Goal: Task Accomplishment & Management: Manage account settings

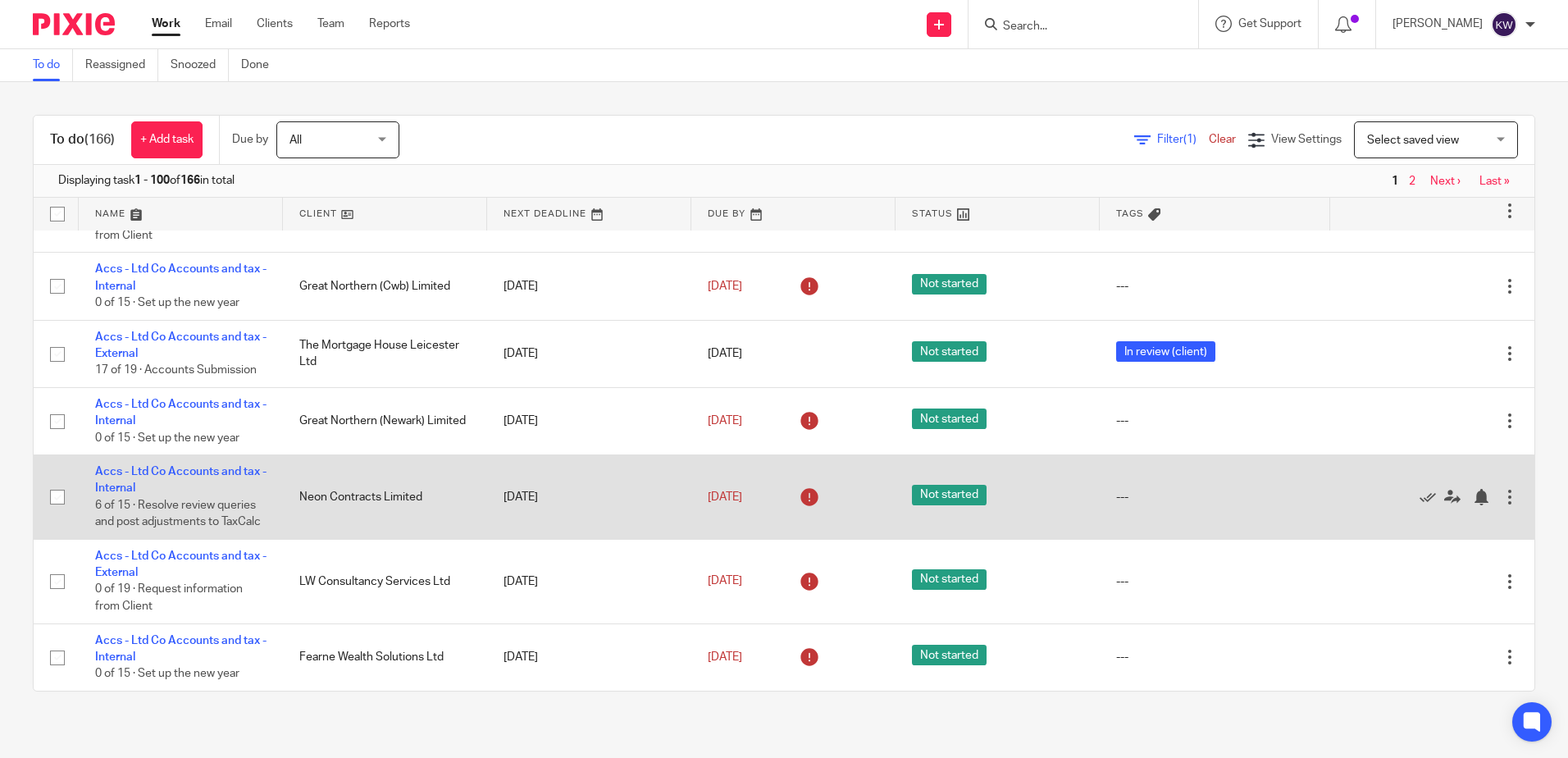
scroll to position [1394, 0]
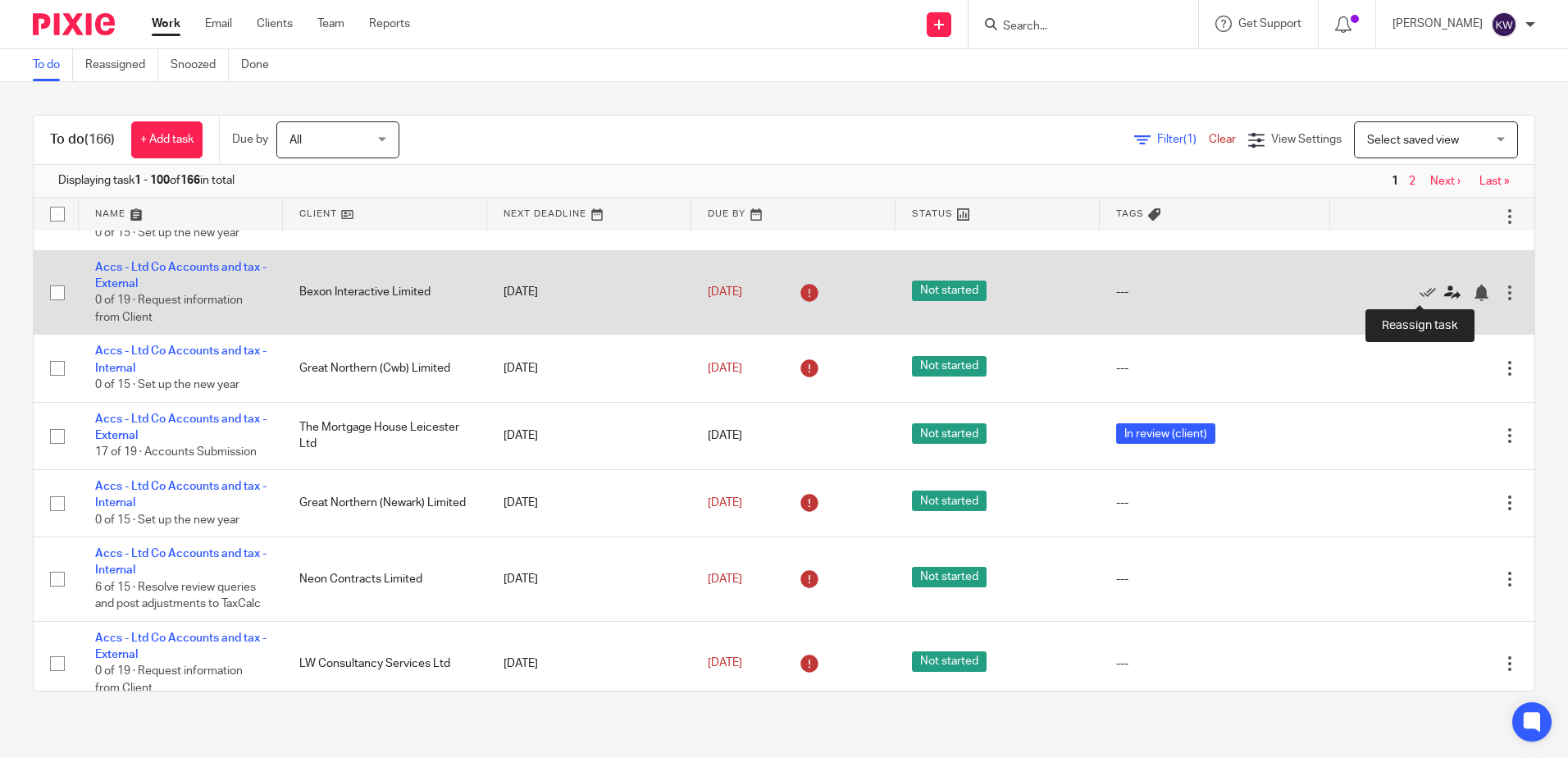
click at [1445, 290] on icon at bounding box center [1453, 292] width 17 height 17
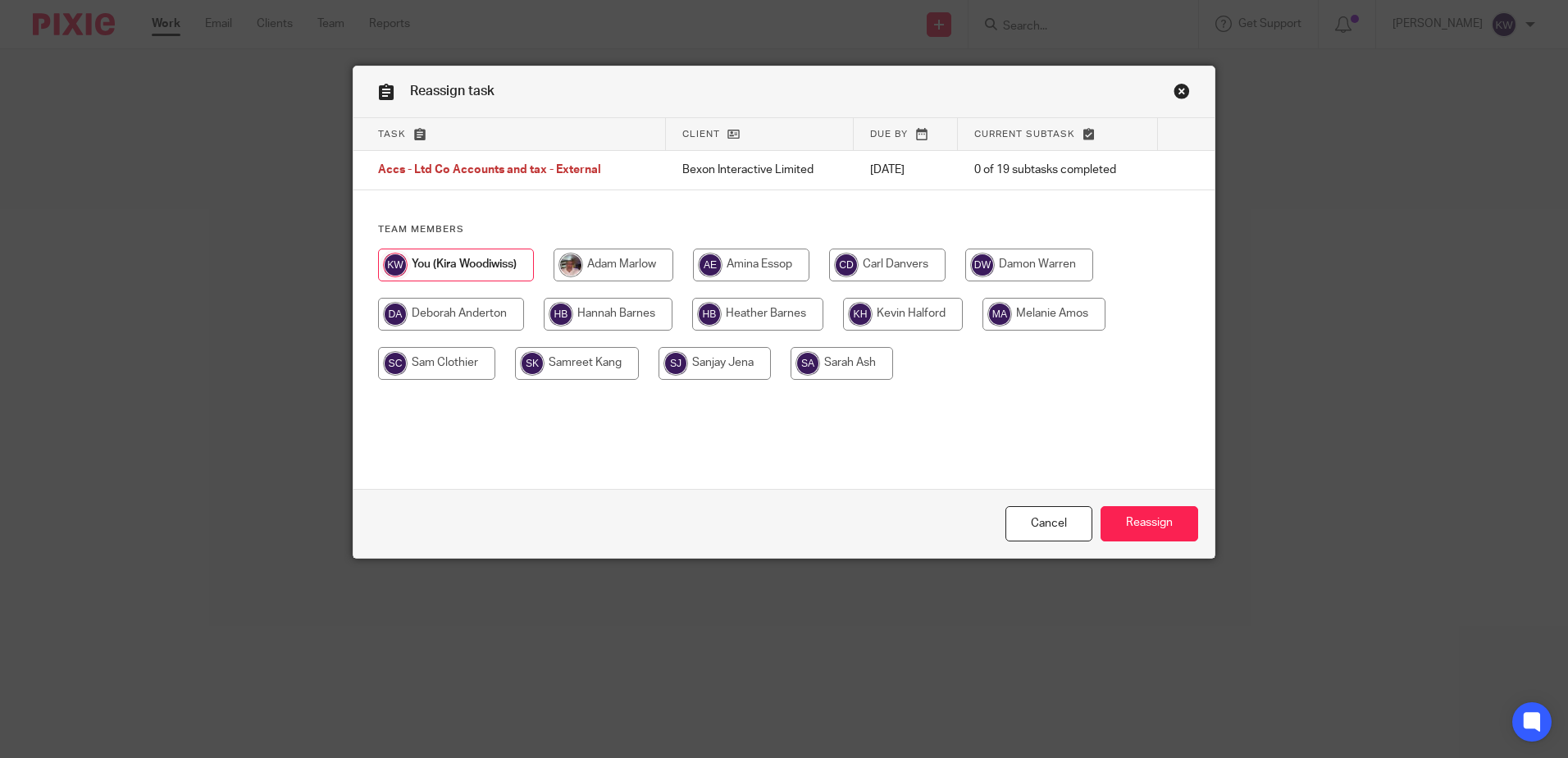
click at [1038, 270] on input "radio" at bounding box center [1029, 264] width 128 height 32
radio input "true"
click at [1174, 537] on input "Reassign" at bounding box center [1149, 524] width 98 height 35
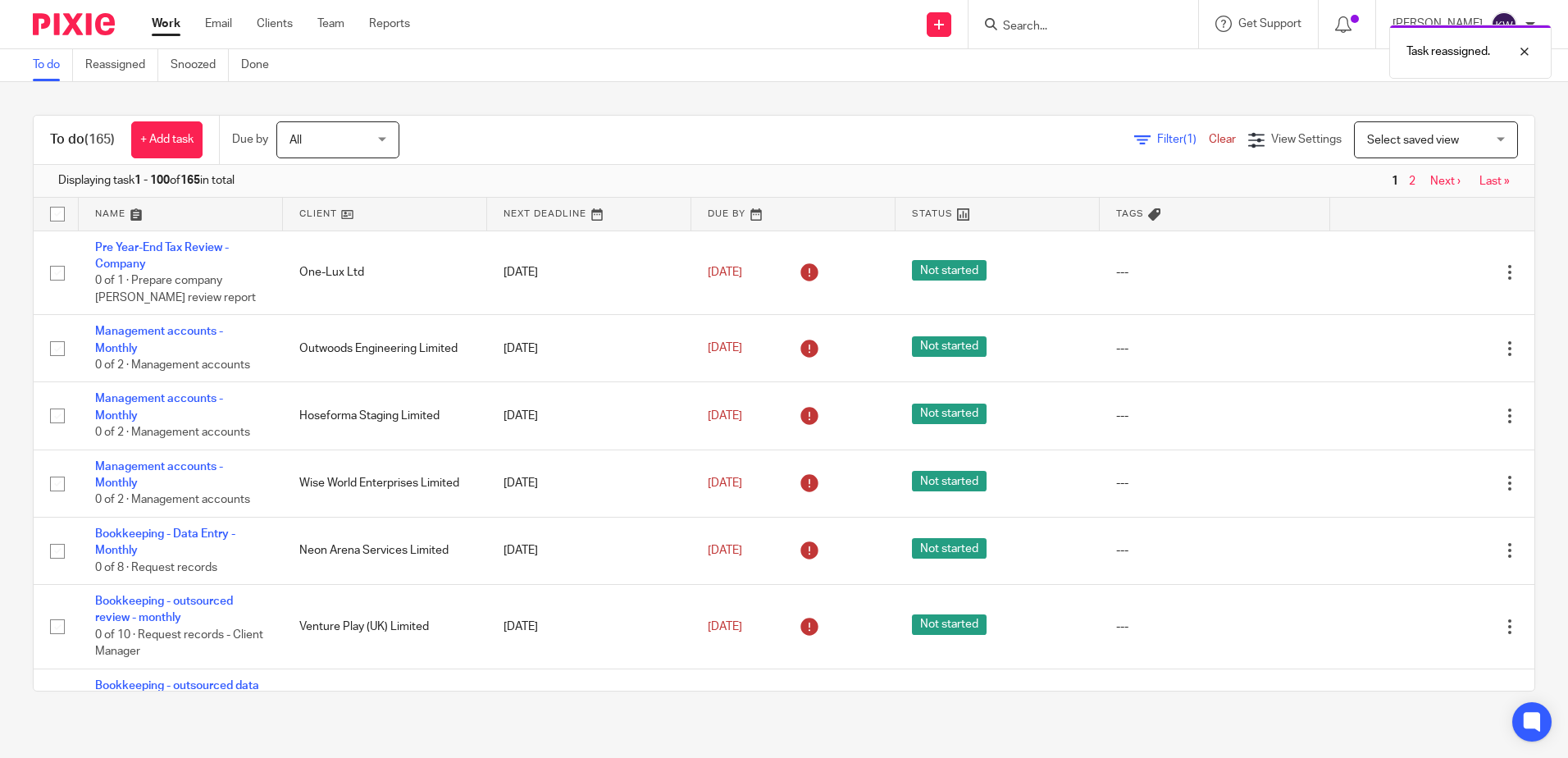
click at [1040, 24] on div "Task reassigned." at bounding box center [1168, 47] width 768 height 62
click at [1058, 33] on input "Search" at bounding box center [1076, 27] width 148 height 15
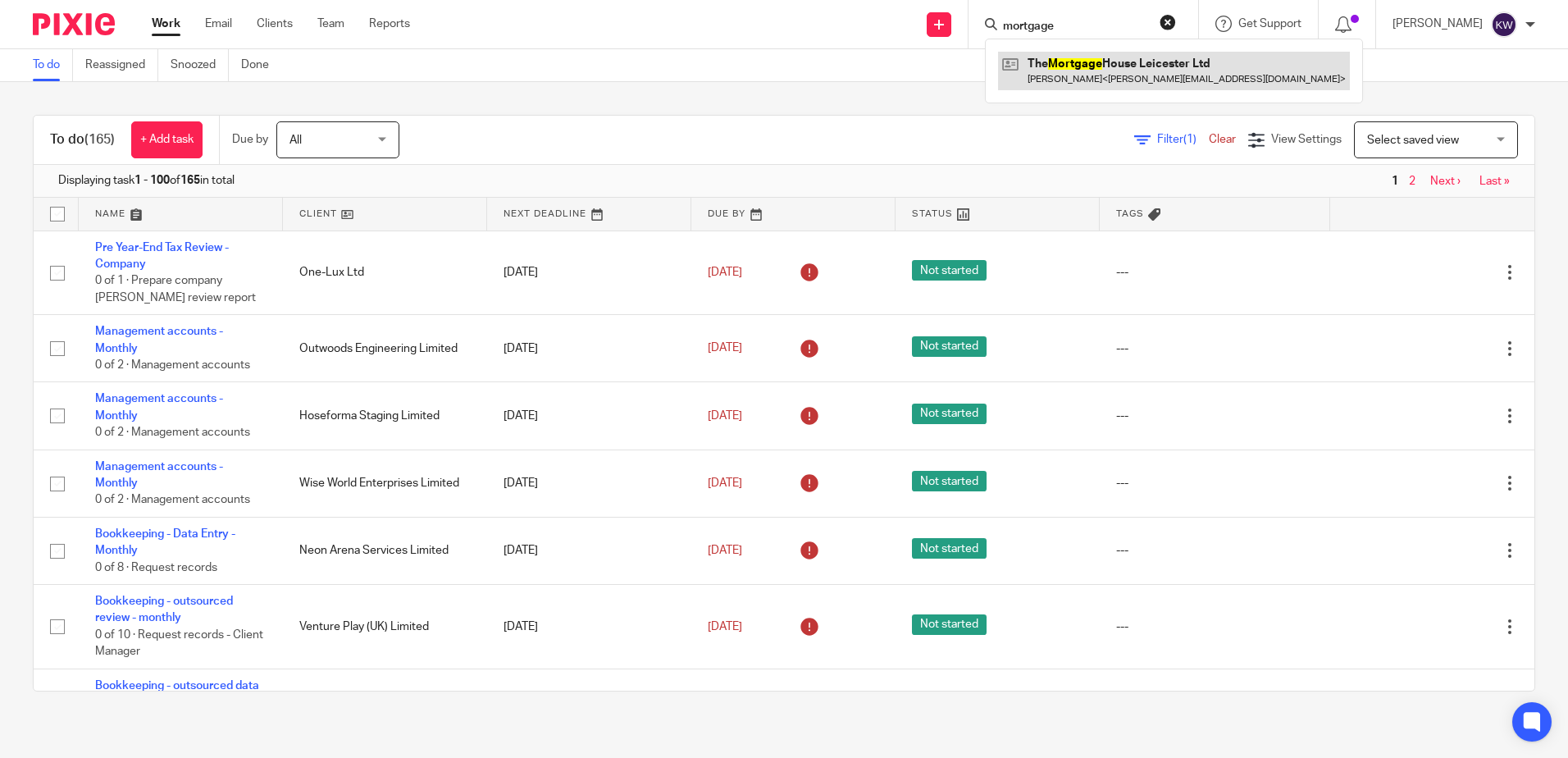
type input "mortgage"
click at [1083, 56] on link at bounding box center [1174, 70] width 352 height 37
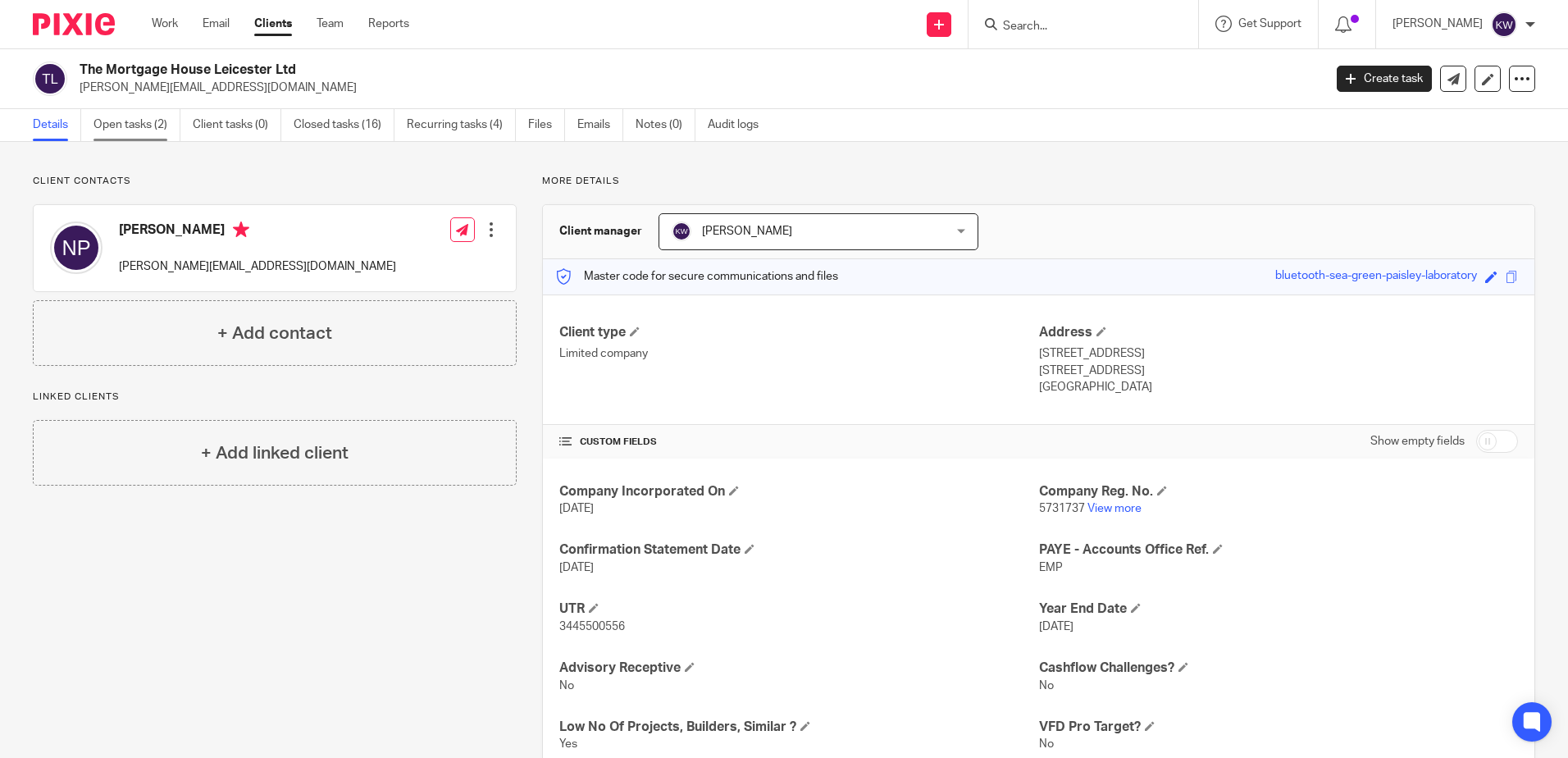
click at [115, 127] on link "Open tasks (2)" at bounding box center [137, 125] width 87 height 32
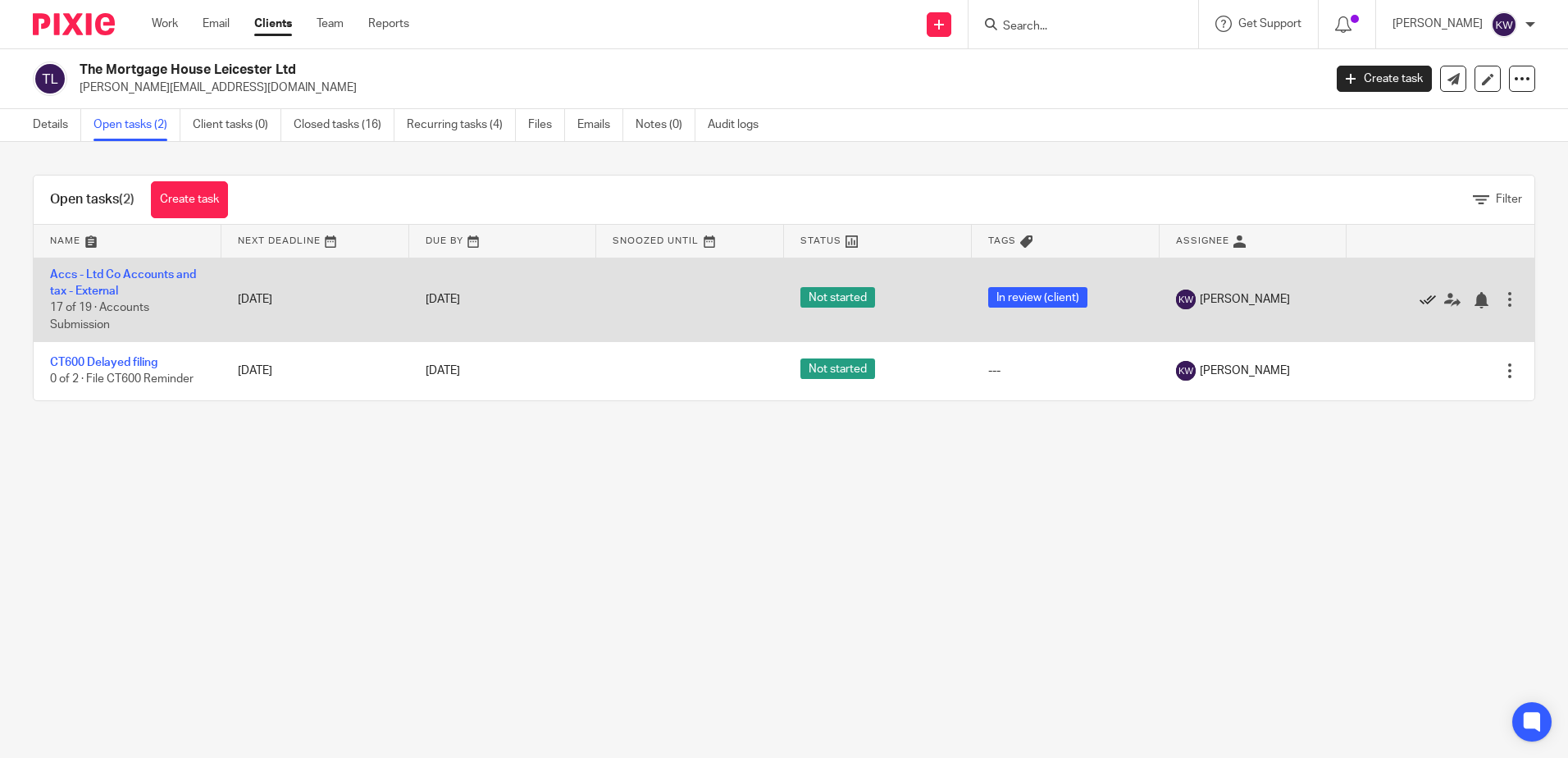
click at [1420, 301] on icon at bounding box center [1428, 299] width 17 height 17
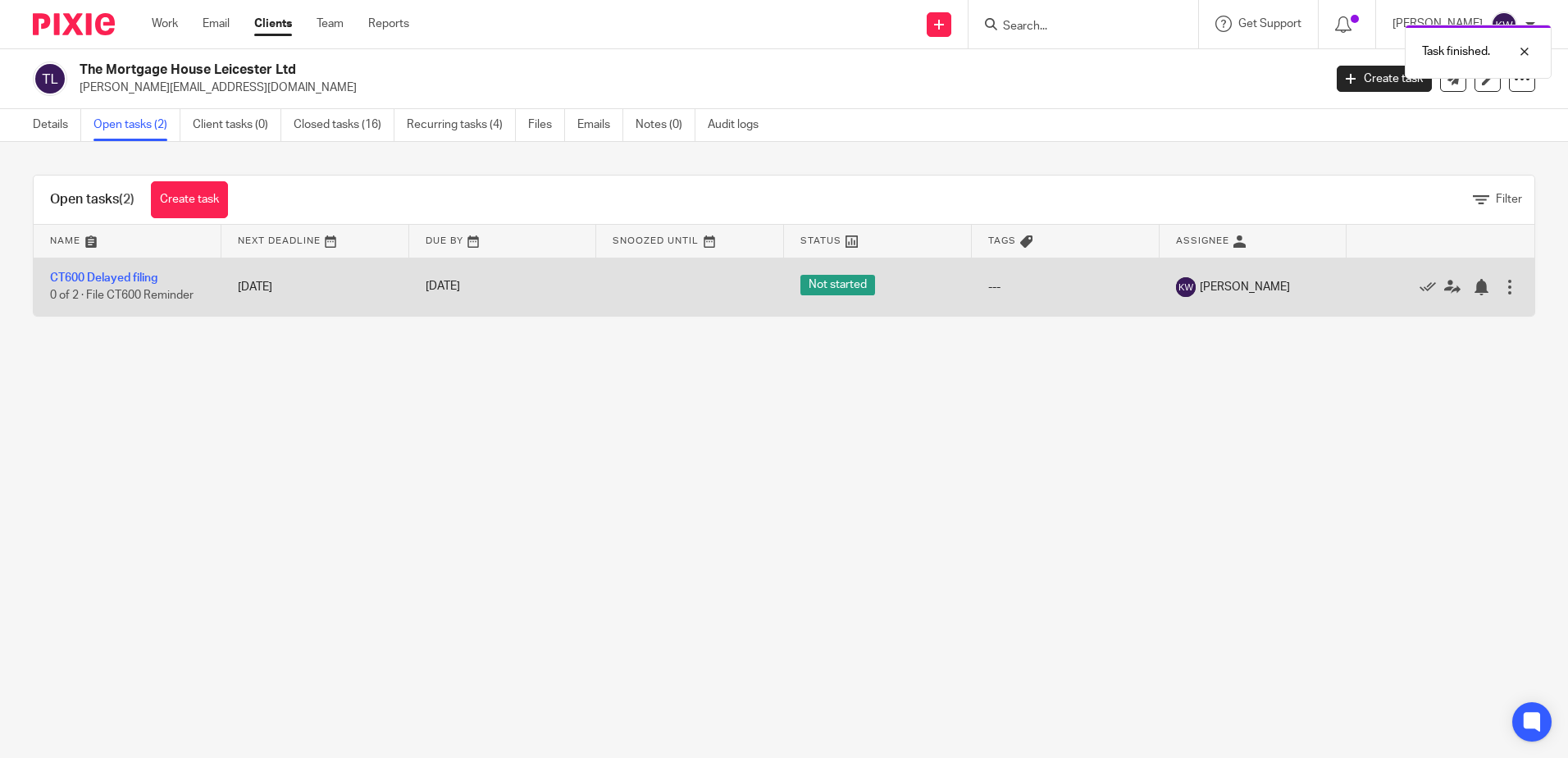
click at [1395, 282] on div at bounding box center [1432, 286] width 139 height 17
click at [1420, 286] on icon at bounding box center [1428, 286] width 17 height 17
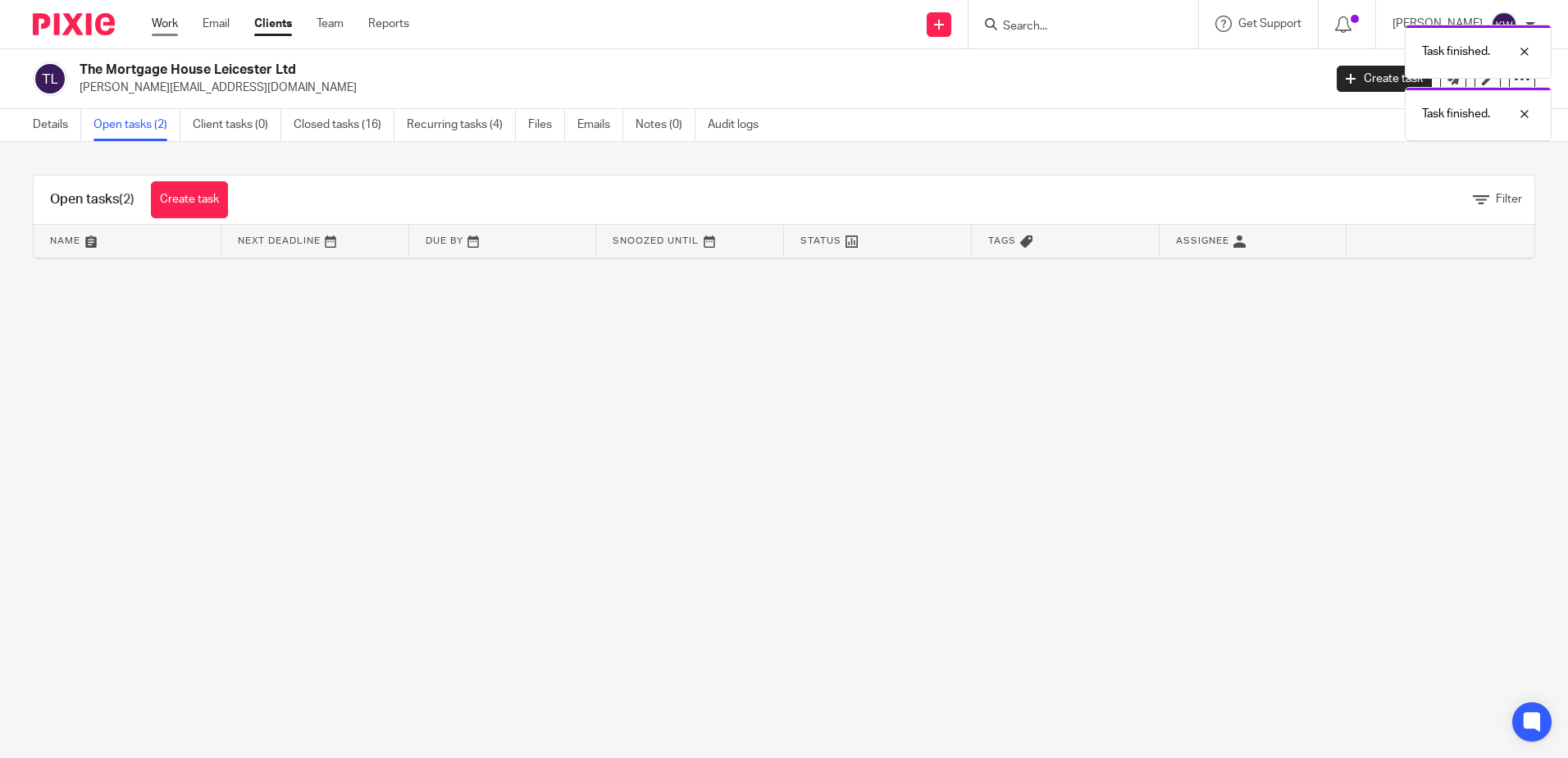
click at [163, 19] on link "Work" at bounding box center [164, 24] width 27 height 17
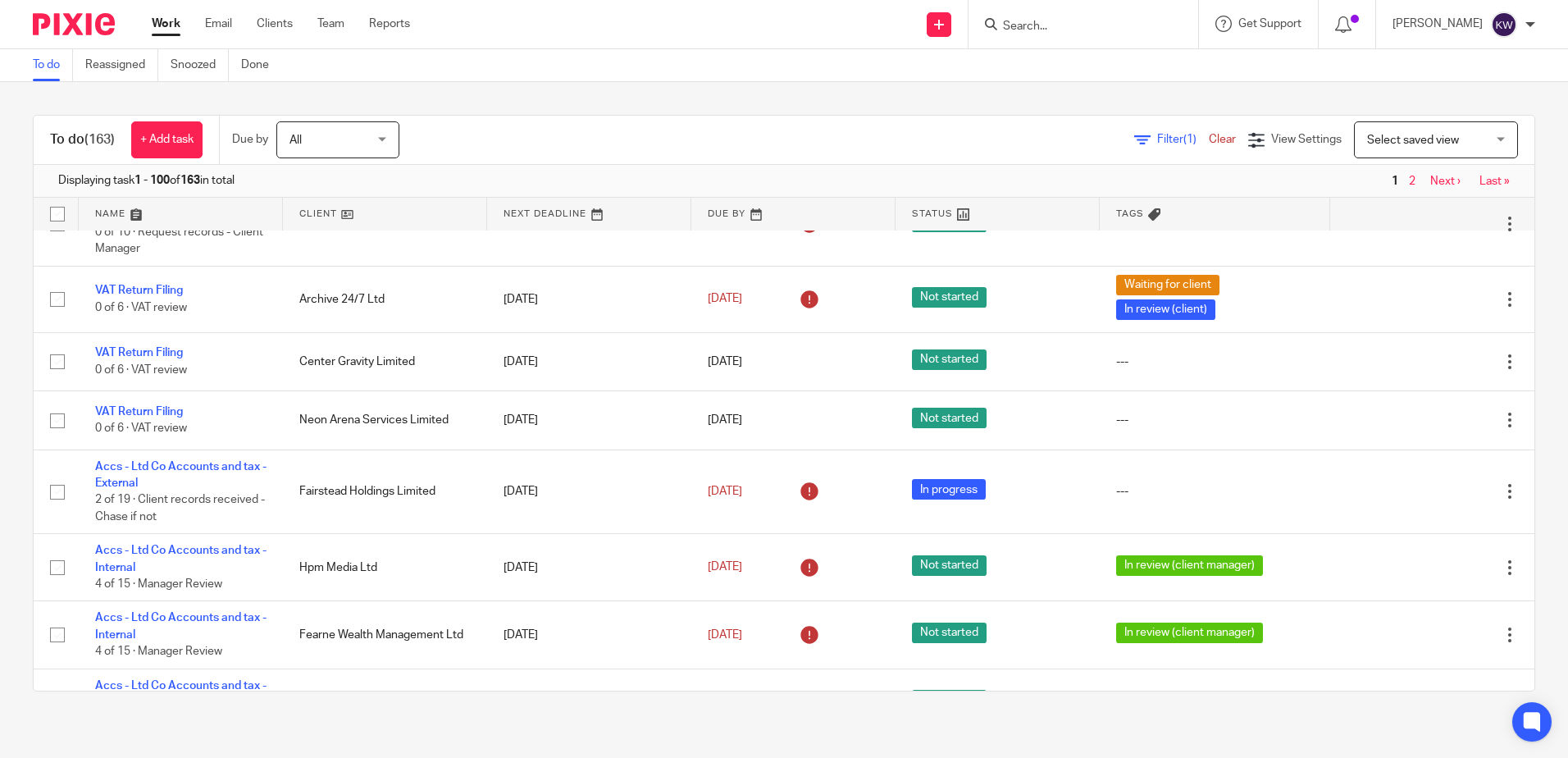
scroll to position [492, 0]
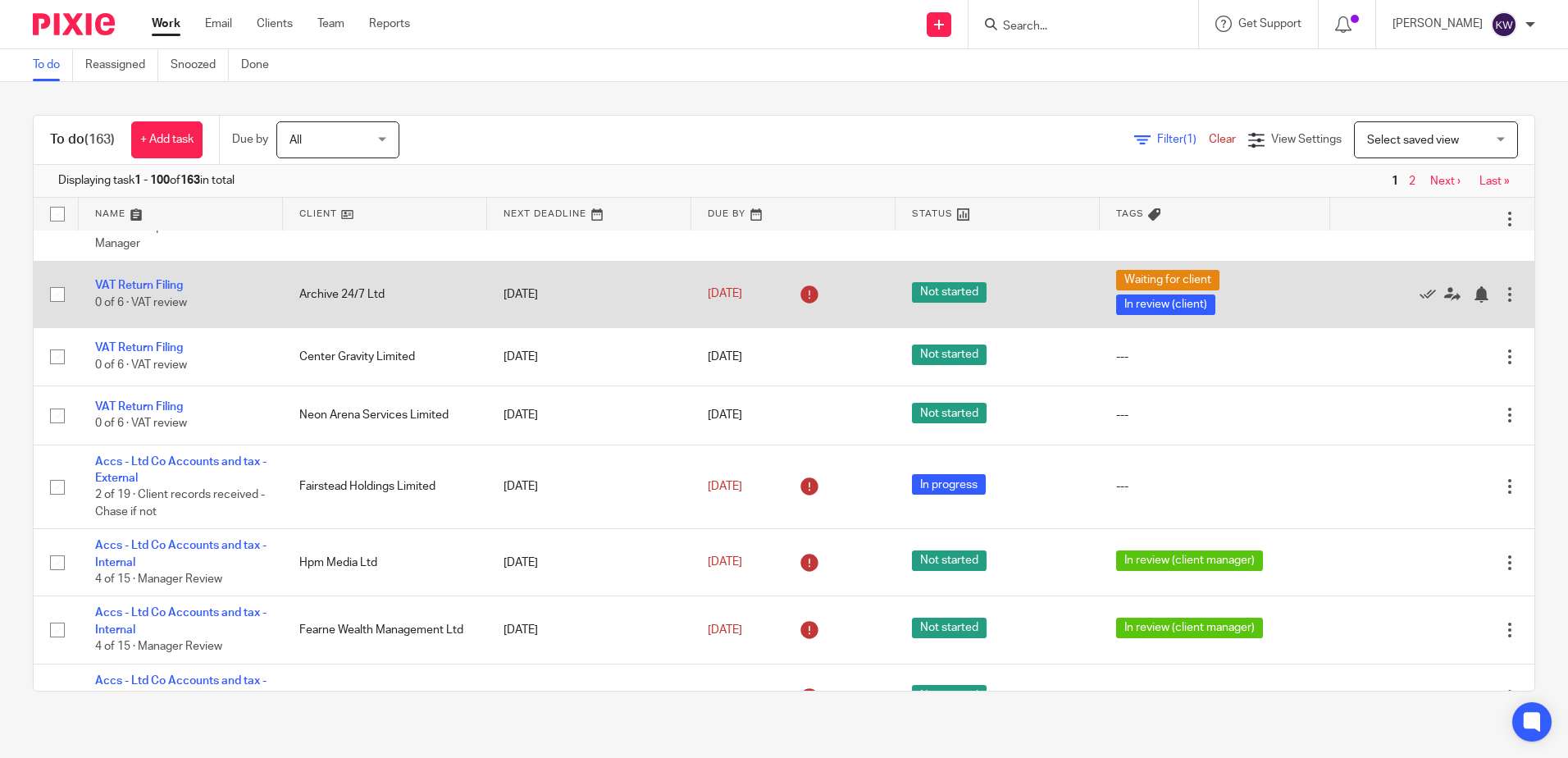
click at [304, 311] on td "Archive 24/7 Ltd" at bounding box center [384, 293] width 204 height 66
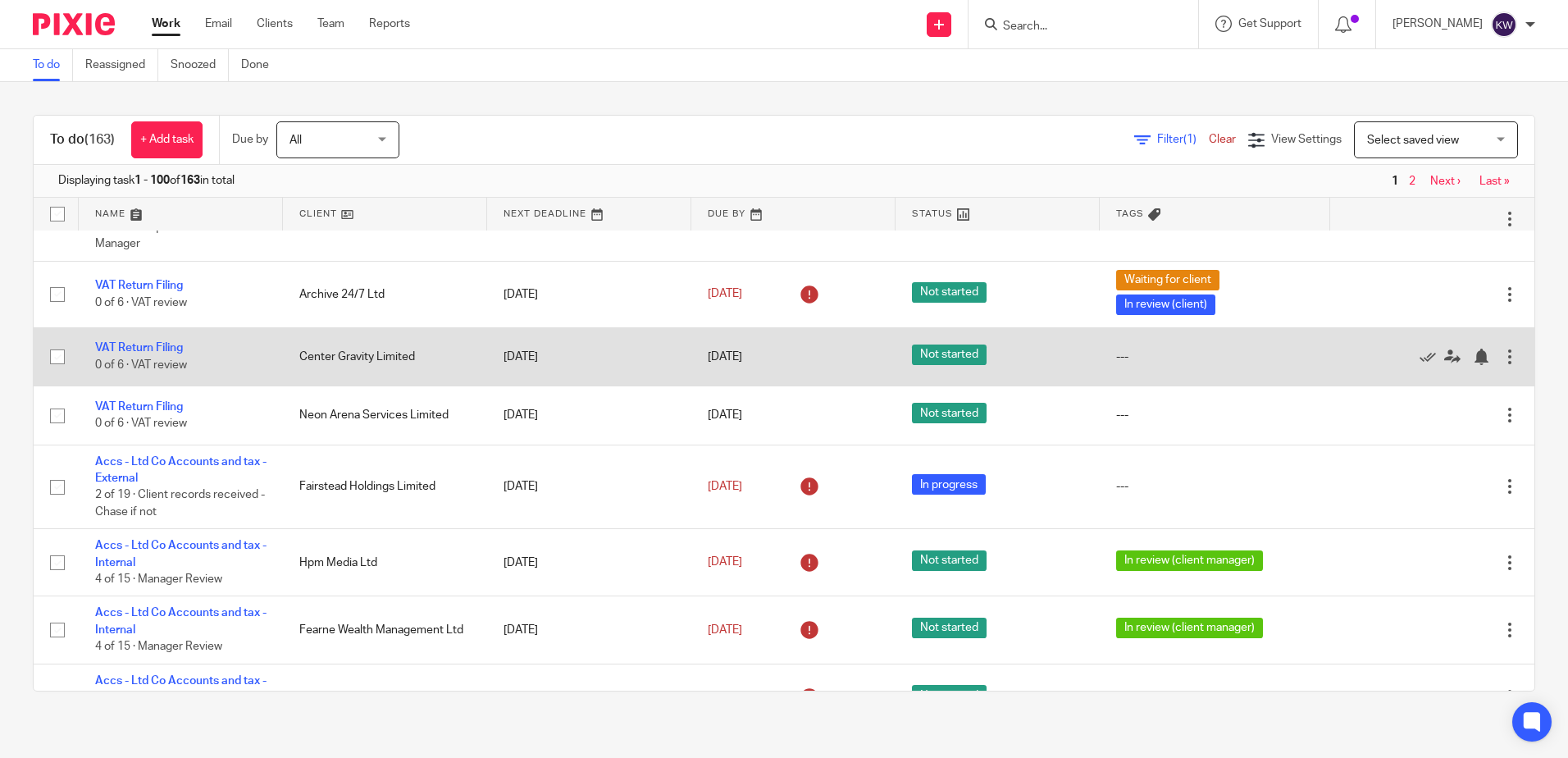
click at [320, 346] on td "Center Gravity Limited" at bounding box center [384, 355] width 204 height 58
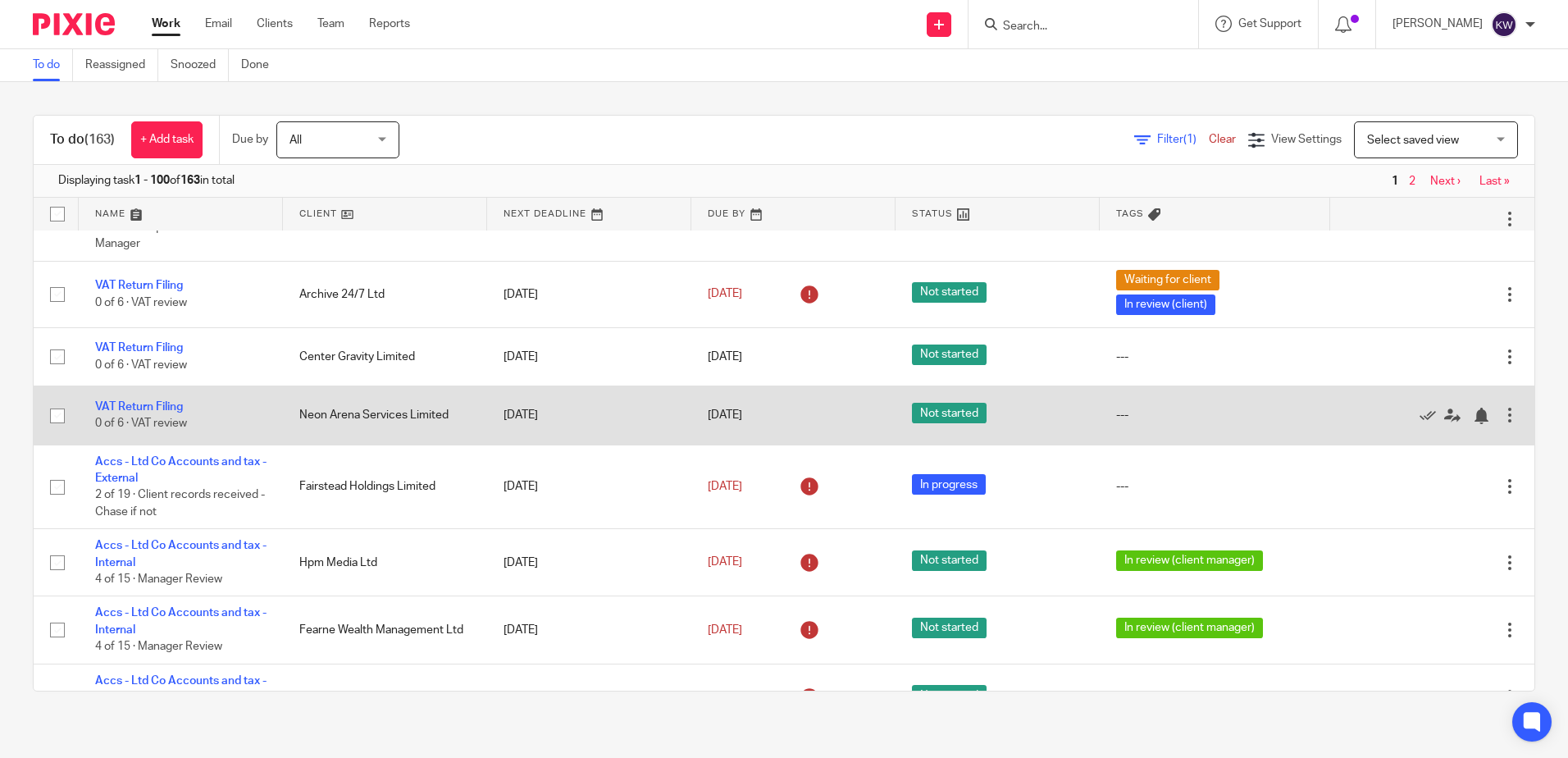
click at [315, 401] on td "Neon Arena Services Limited" at bounding box center [384, 414] width 204 height 58
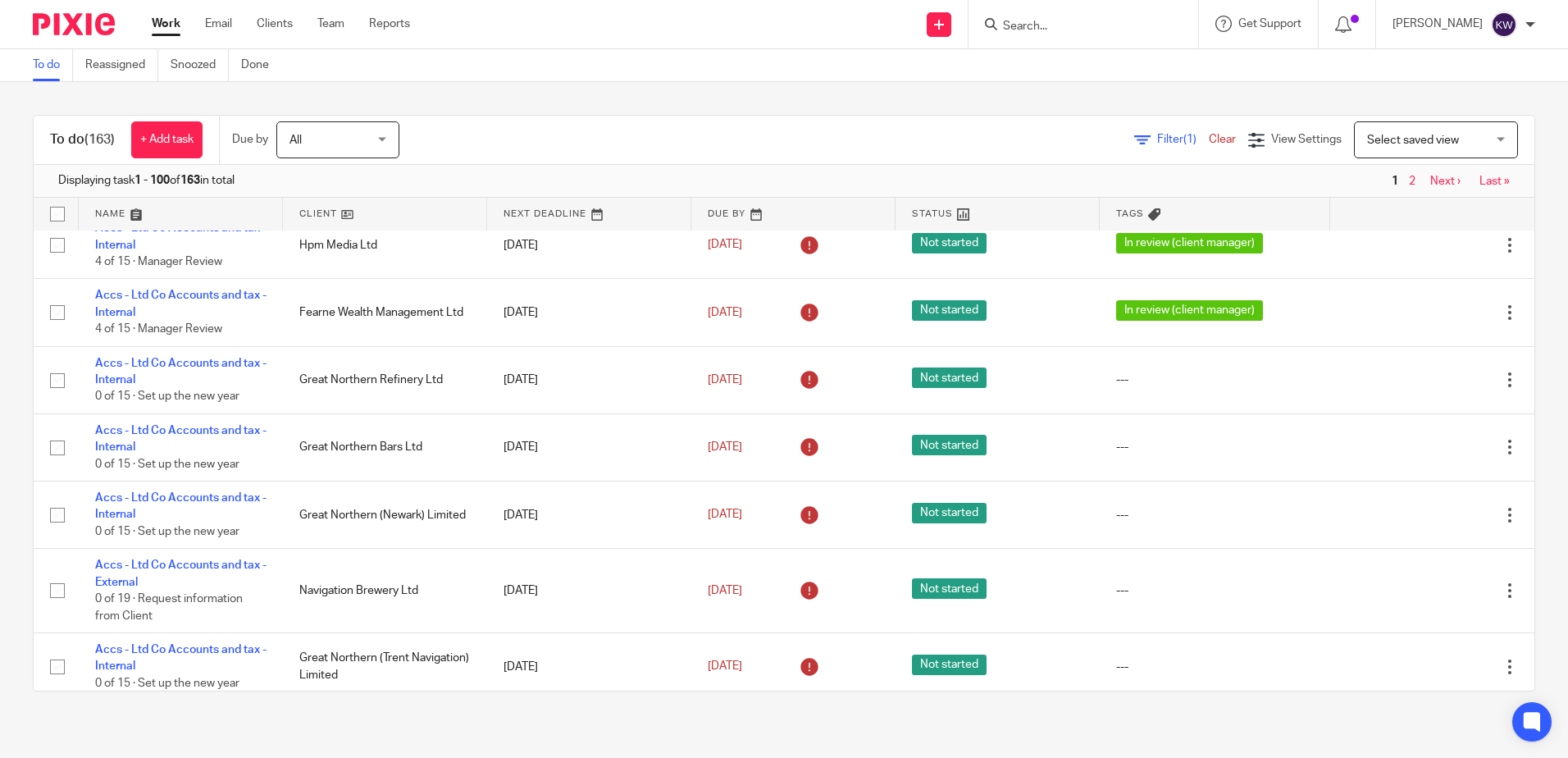
scroll to position [0, 0]
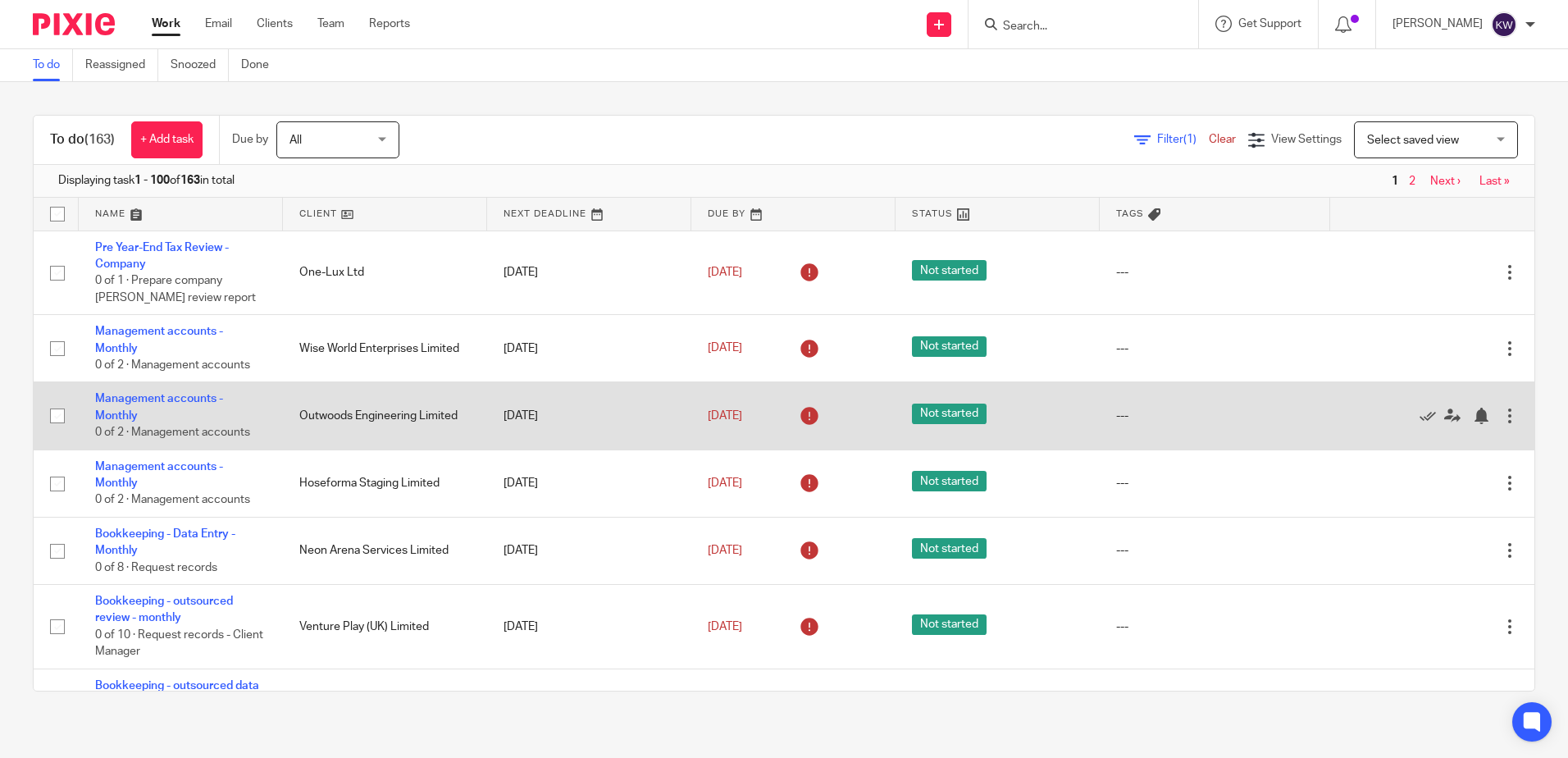
drag, startPoint x: 447, startPoint y: 523, endPoint x: 472, endPoint y: 389, distance: 136.3
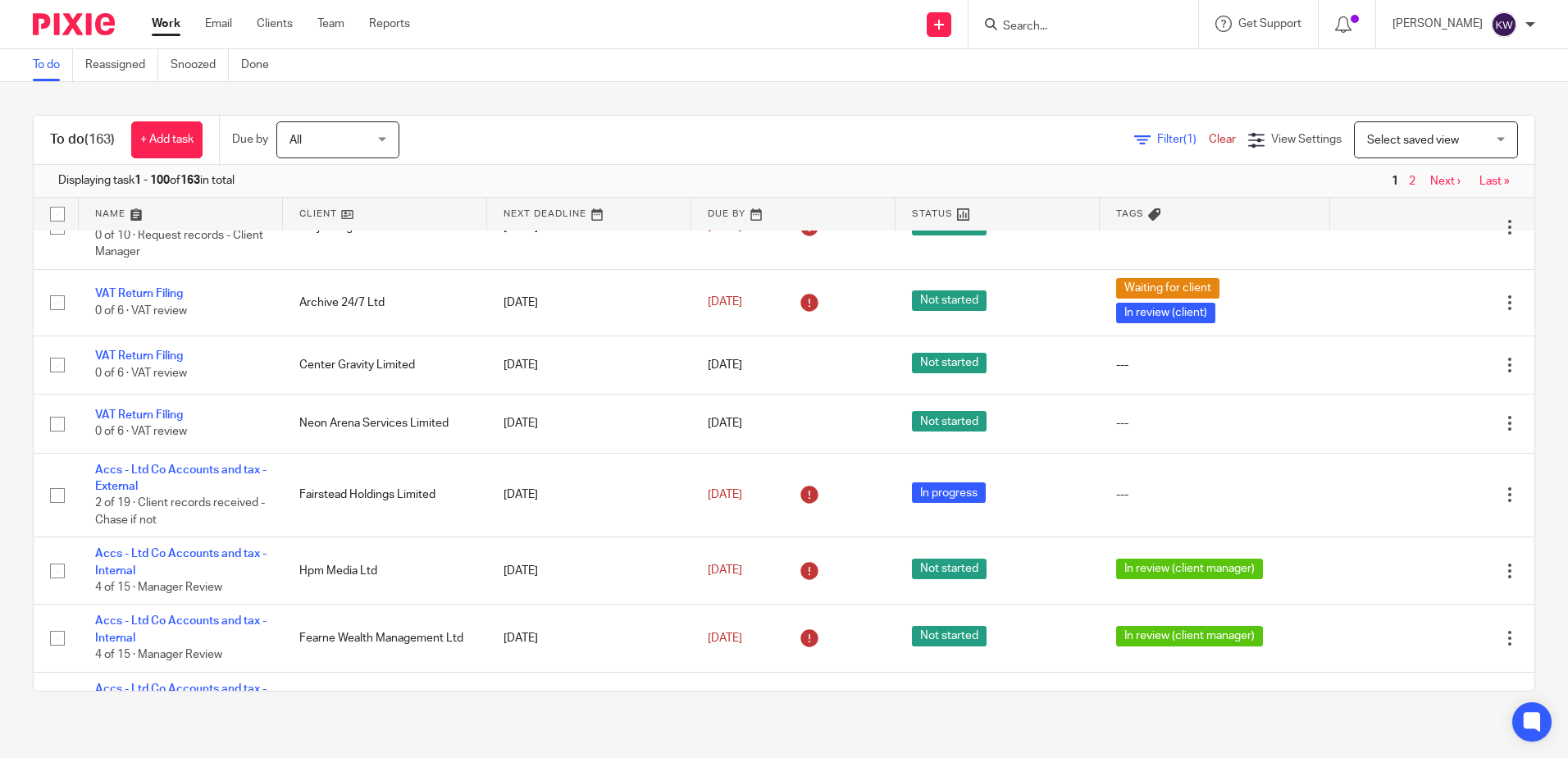
scroll to position [492, 0]
